Goal: Task Accomplishment & Management: Use online tool/utility

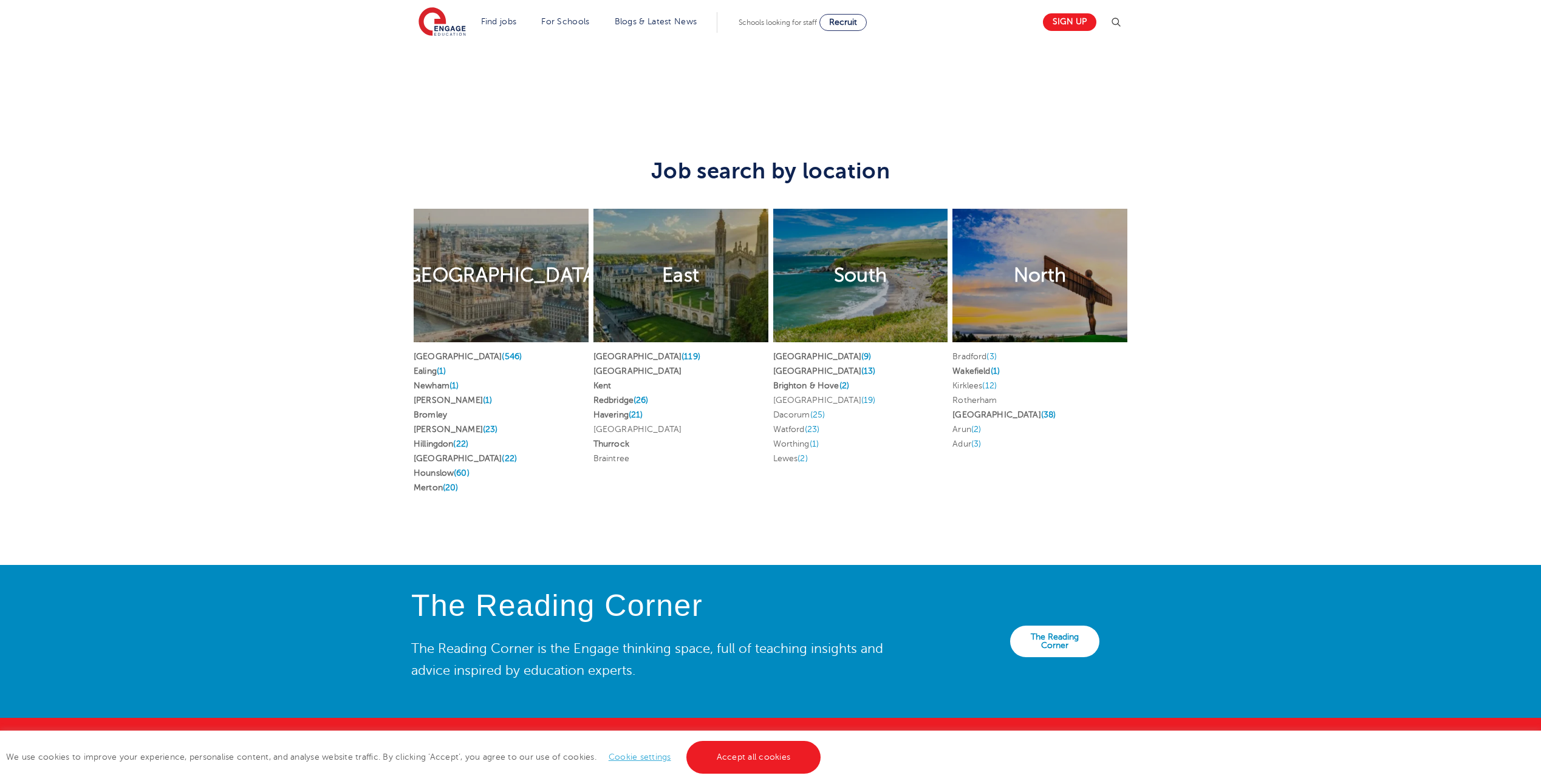
scroll to position [2306, 0]
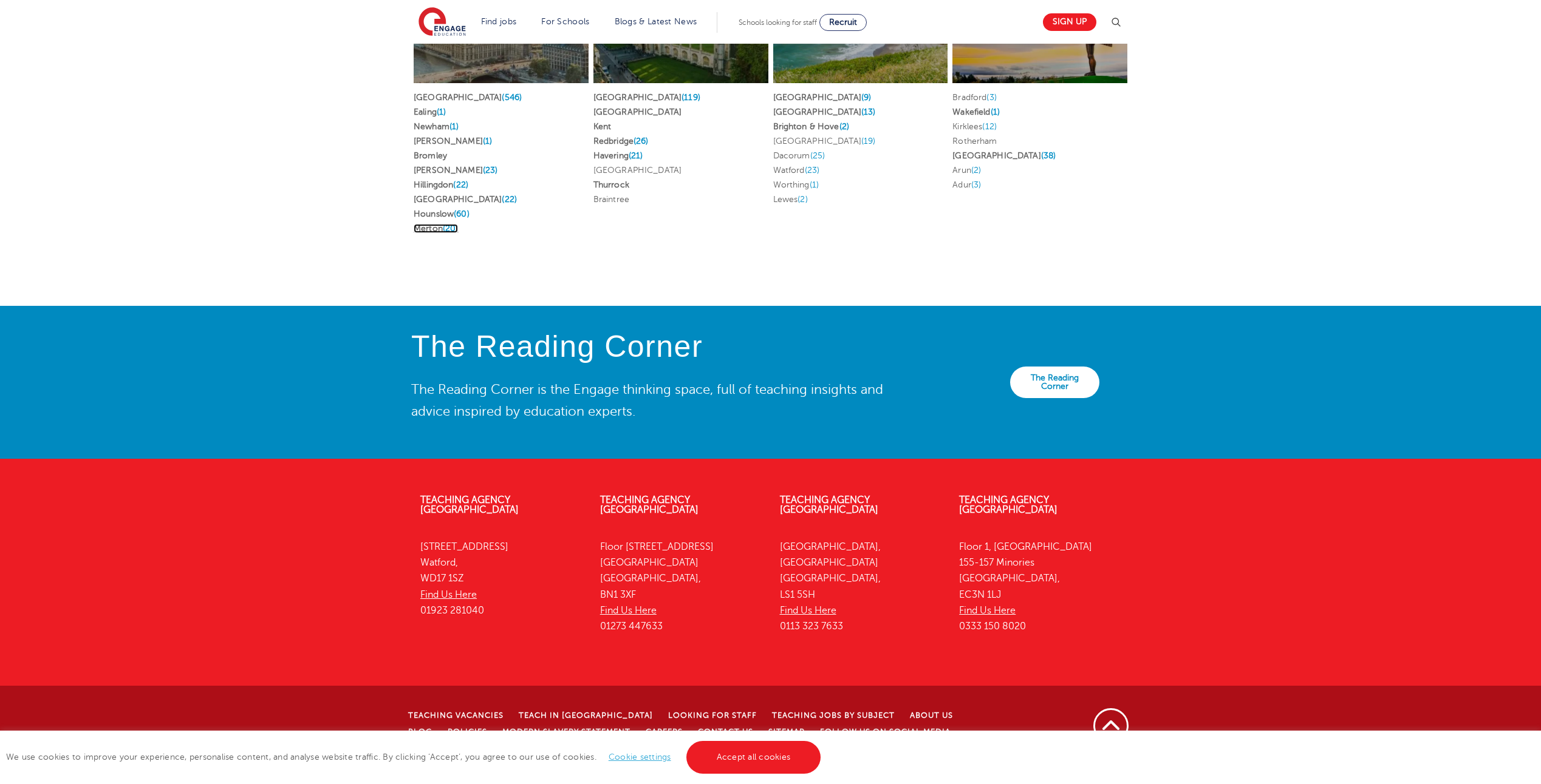
click at [429, 233] on link "Merton (20)" at bounding box center [435, 229] width 44 height 9
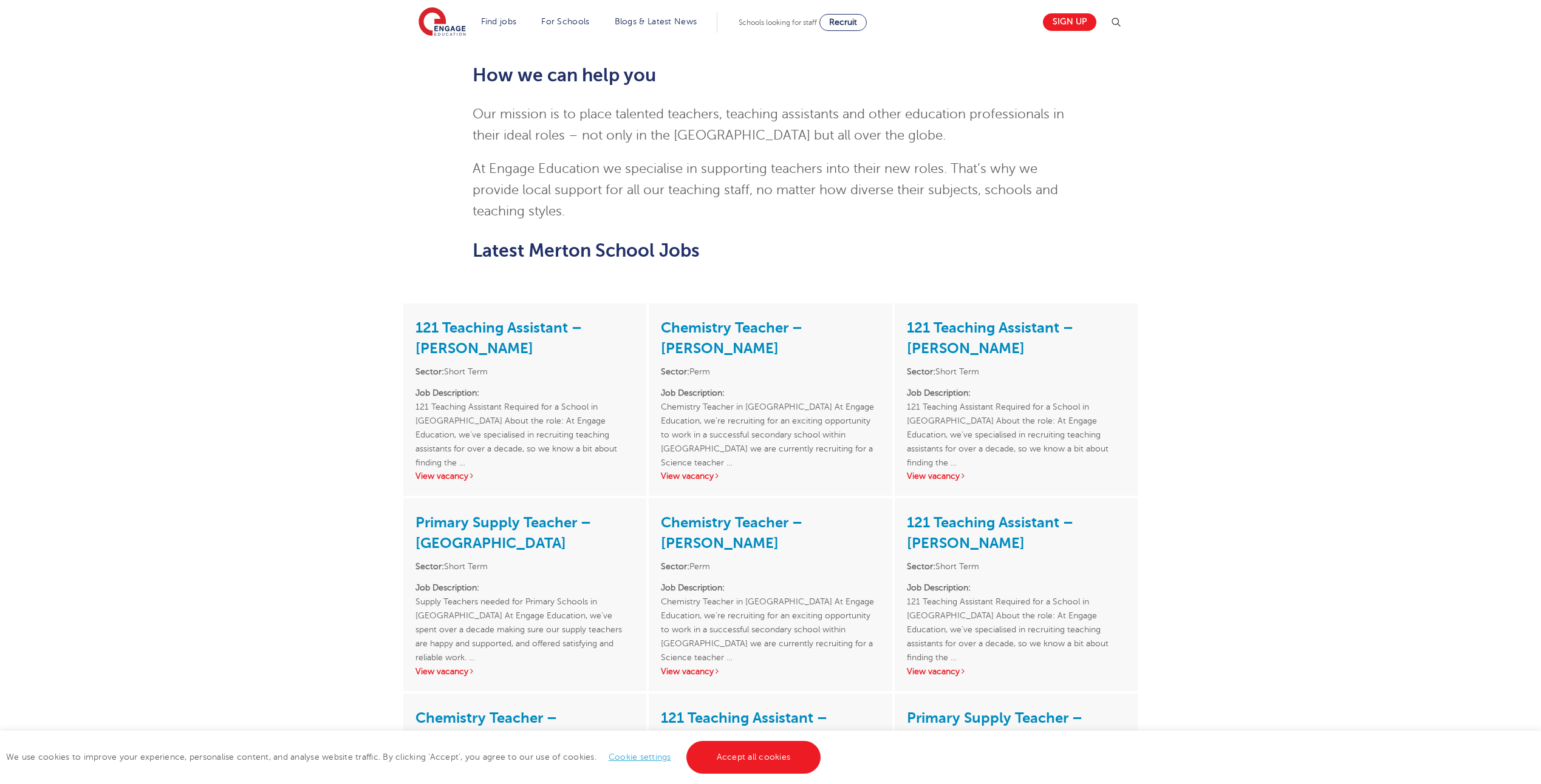
scroll to position [1336, 0]
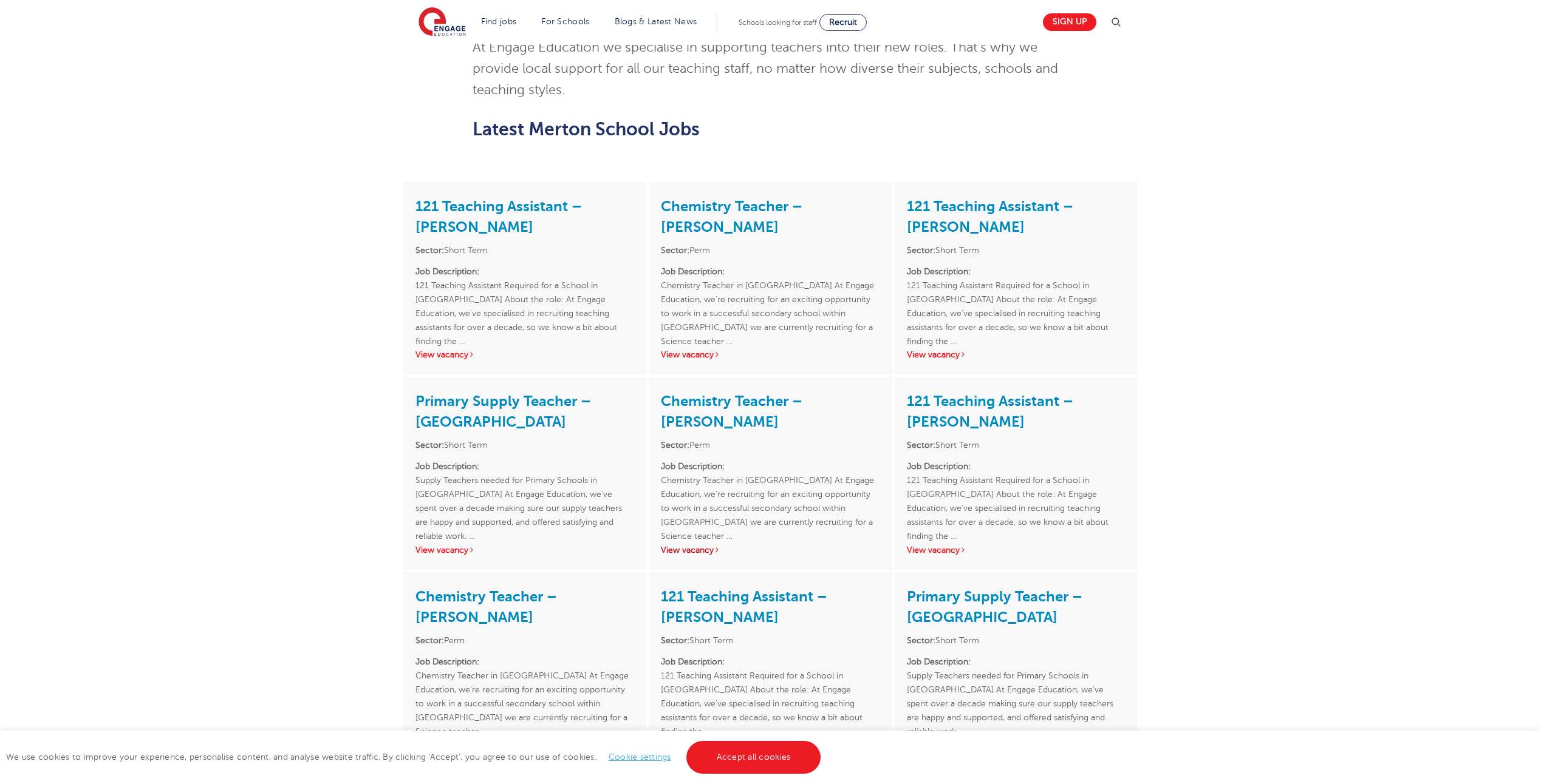
click at [690, 552] on link "View vacancy" at bounding box center [690, 550] width 59 height 9
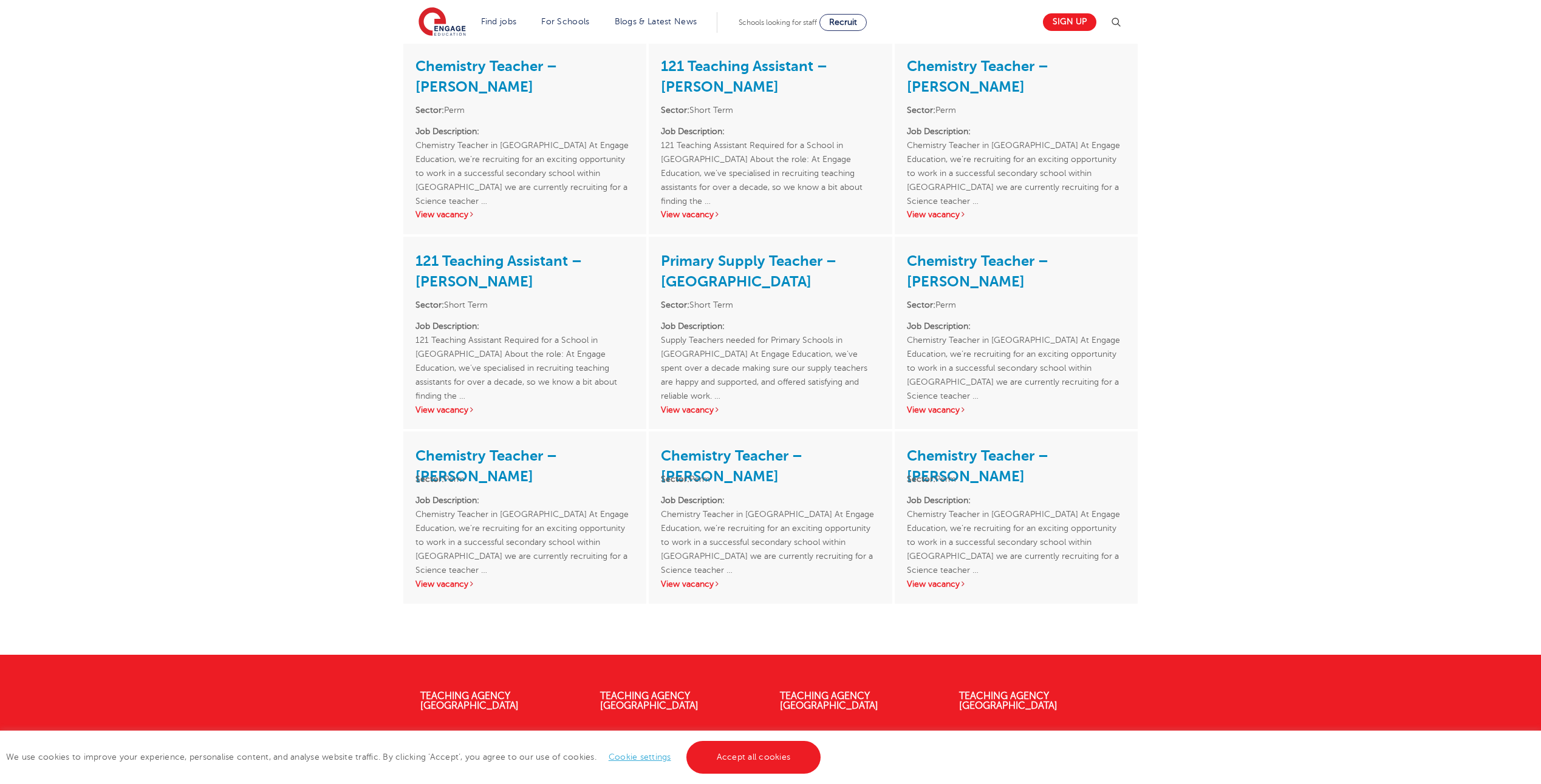
scroll to position [2124, 0]
